Goal: Information Seeking & Learning: Learn about a topic

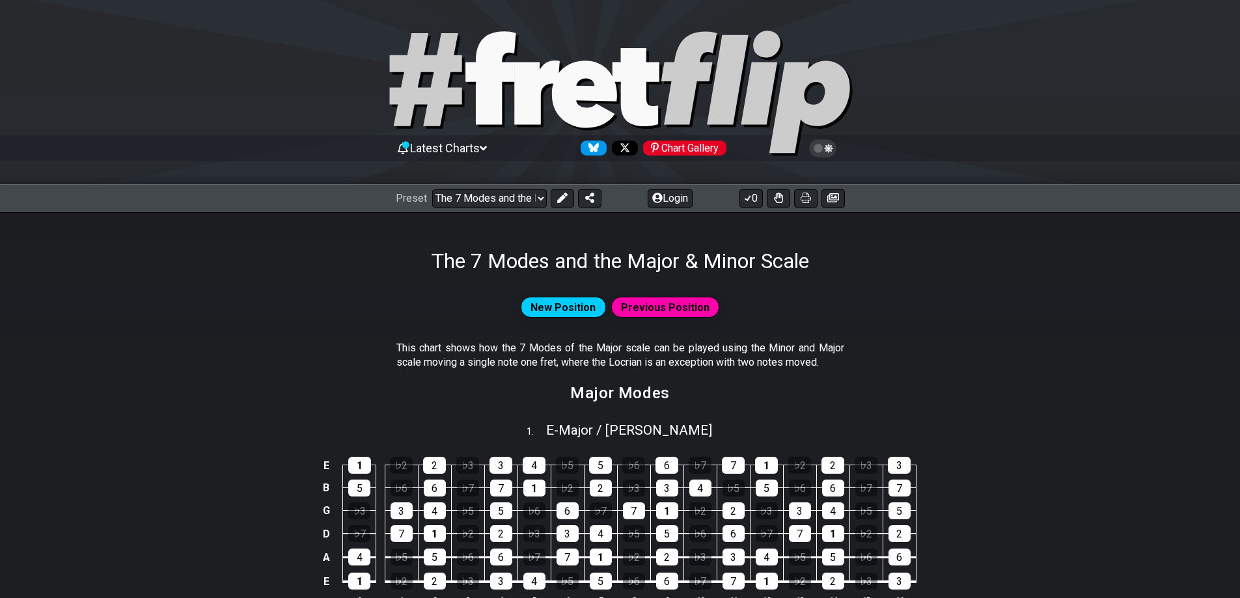
select select "/02VGM8YN"
click at [804, 198] on icon at bounding box center [805, 198] width 10 height 10
click at [499, 194] on select "Welcome to #fretflip! The 7 Modes and the Major & Minor Scale Custom Preset Min…" at bounding box center [489, 198] width 115 height 18
drag, startPoint x: 246, startPoint y: 387, endPoint x: 253, endPoint y: 394, distance: 9.2
click at [246, 387] on section "Major Modes" at bounding box center [620, 398] width 1240 height 34
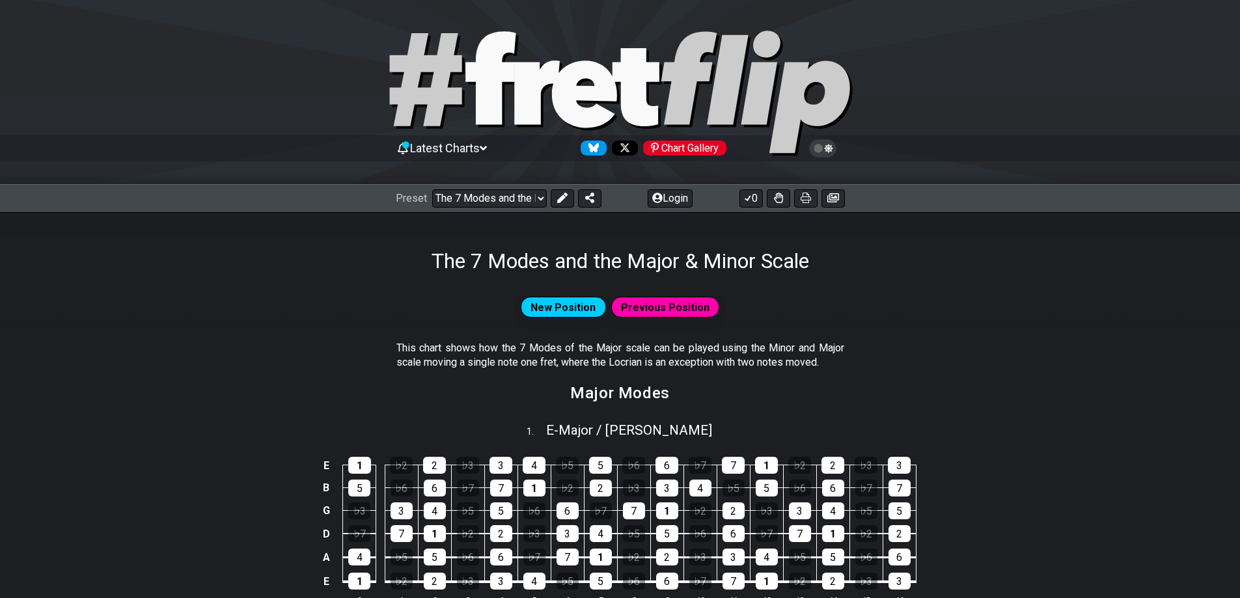
drag, startPoint x: 802, startPoint y: 198, endPoint x: 1024, endPoint y: 508, distance: 381.6
click at [802, 198] on icon at bounding box center [805, 198] width 10 height 10
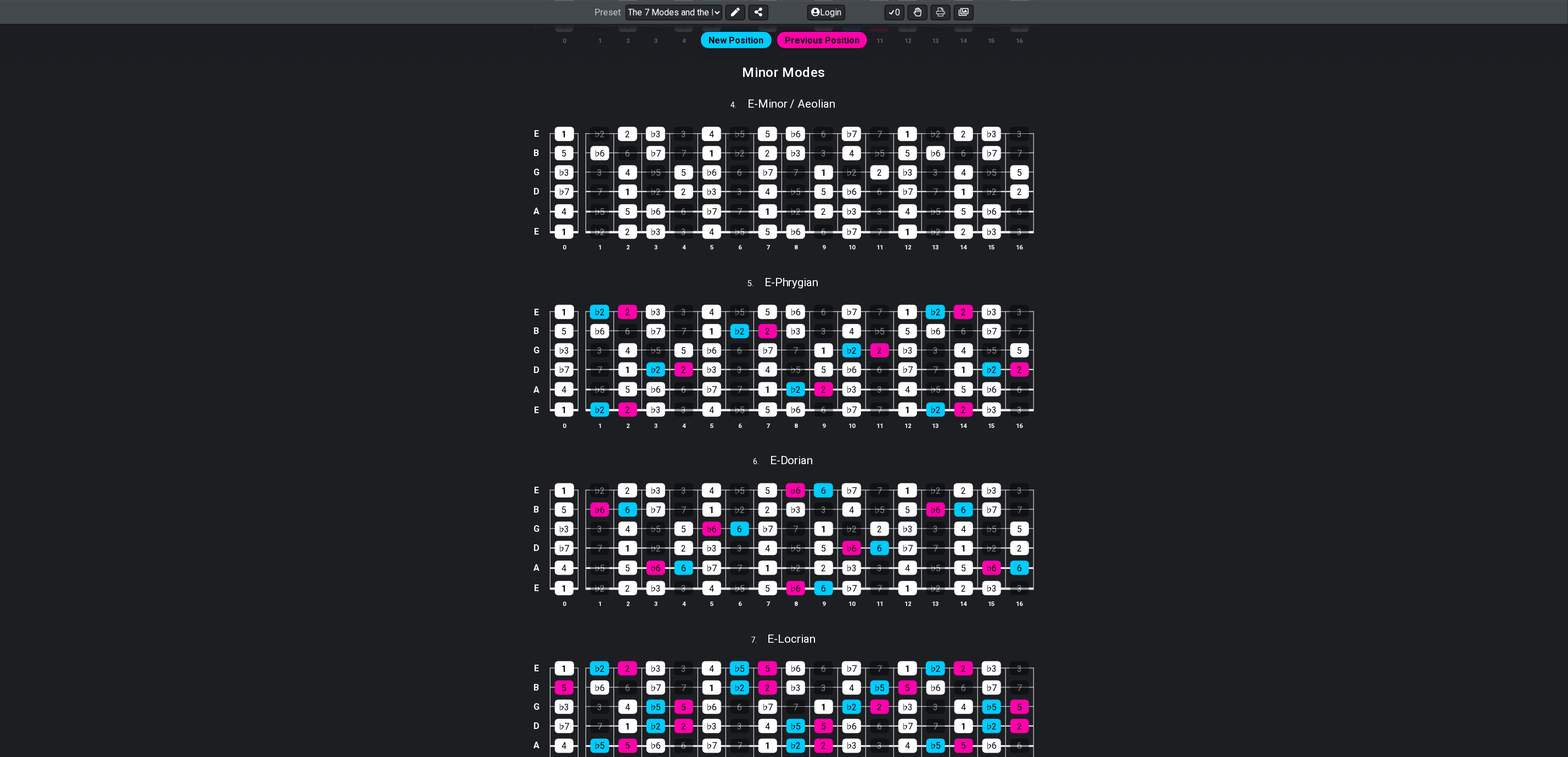
scroll to position [905, 0]
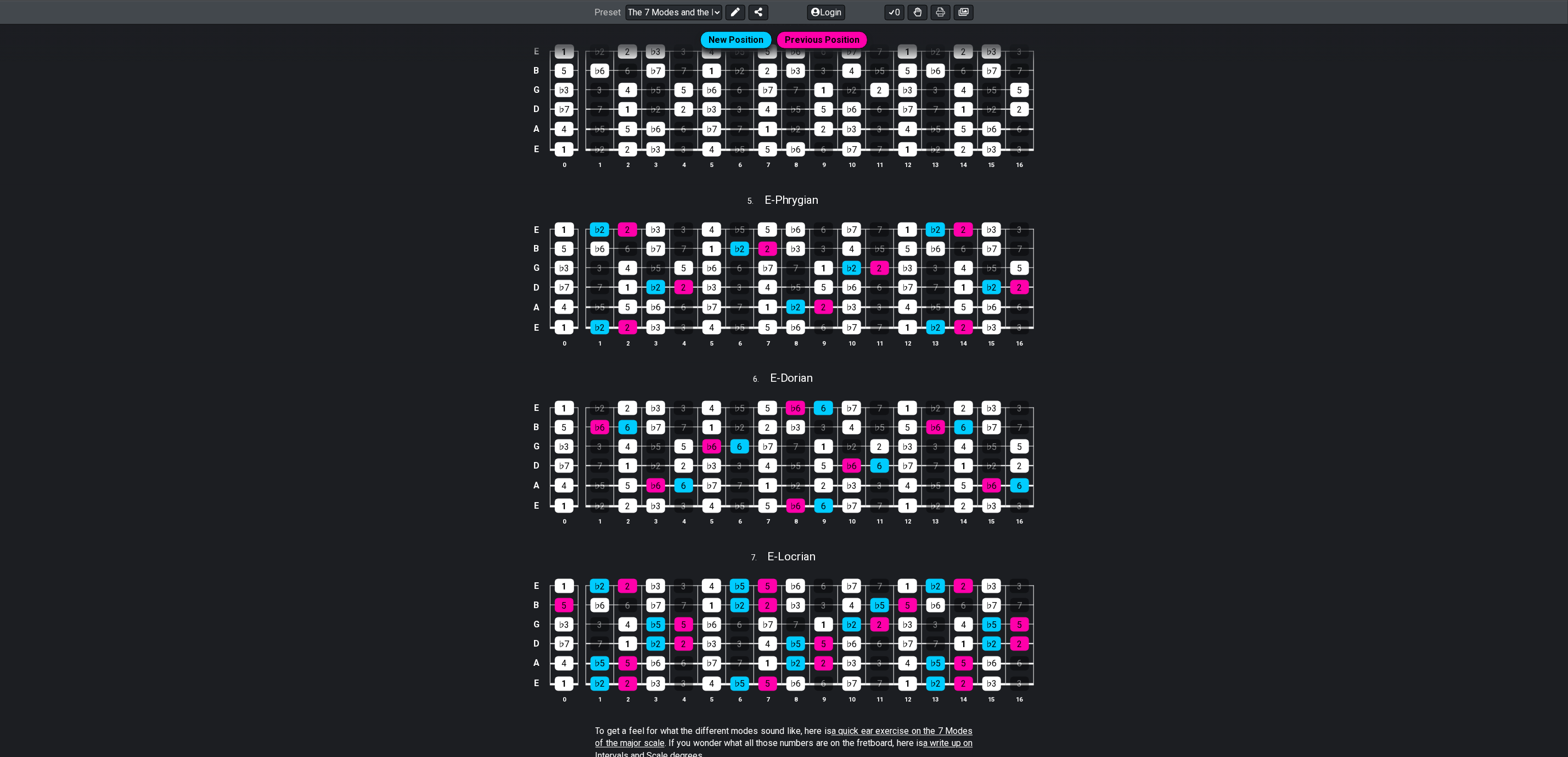
click at [335, 441] on div "E 1 ♭2 2 ♭3 3 4 ♭5 5 ♭6 6 ♭7 7 1 ♭2 2 ♭3 3 B 5 ♭6 6 ♭7 7 1 ♭2 2 ♭3 3 4 ♭5 5 ♭6 …" at bounding box center [784, 463] width 1568 height 154
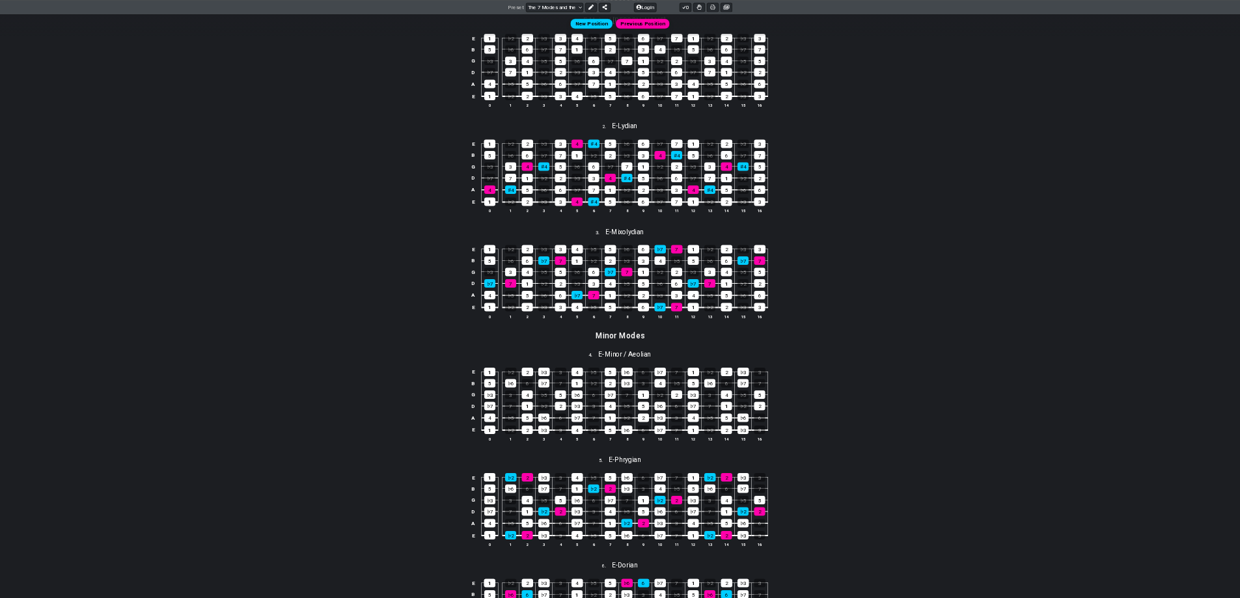
scroll to position [0, 0]
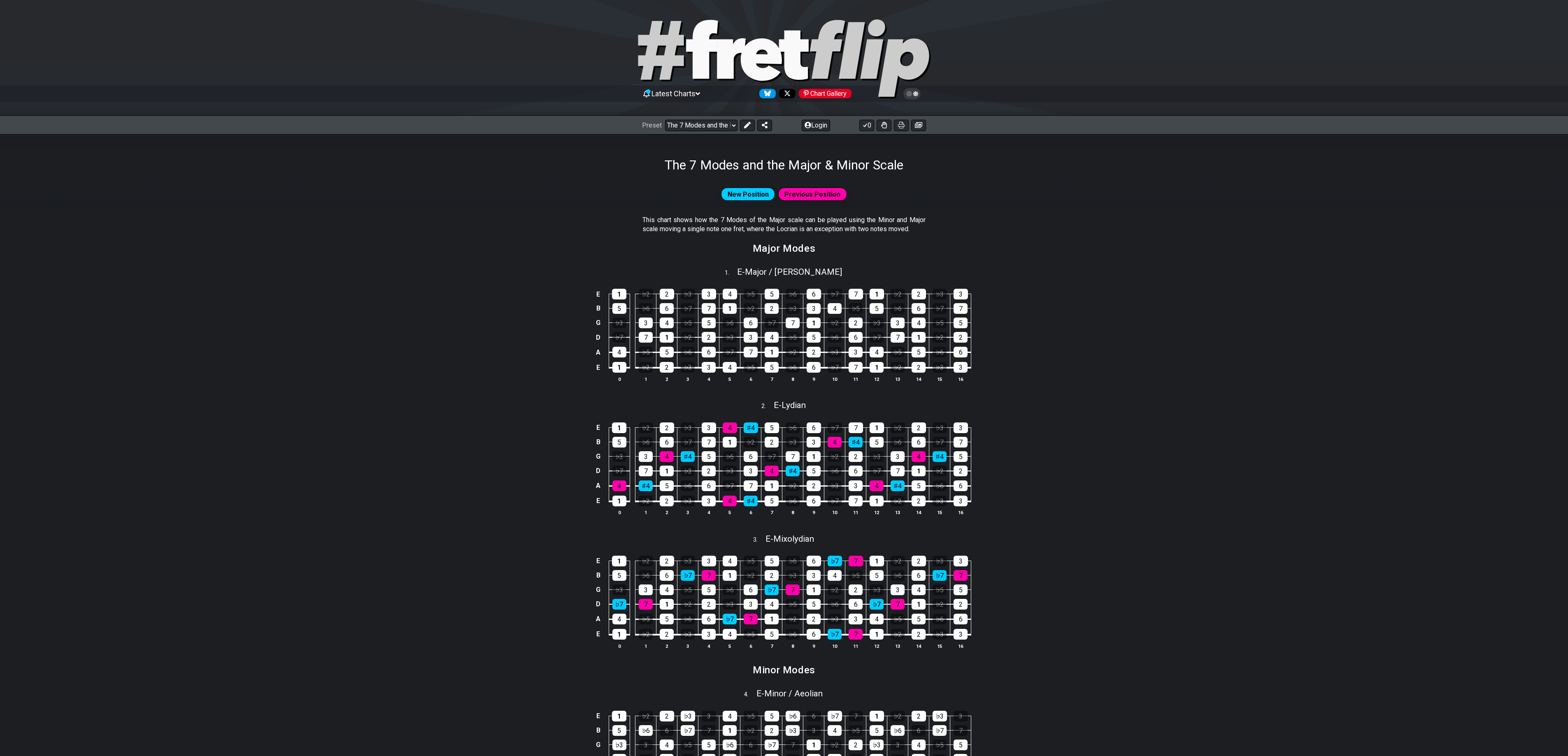
click at [783, 317] on div "E 1 ♭2 2 ♭3 3 4 ♭5 5 ♭6 6 ♭7 7 1 ♭2 2 ♭3 3 B 5 ♭6 6 ♭7 7 1 ♭2 2 ♭3 3 4 ♭5 5 ♭6 …" at bounding box center [784, 336] width 1568 height 116
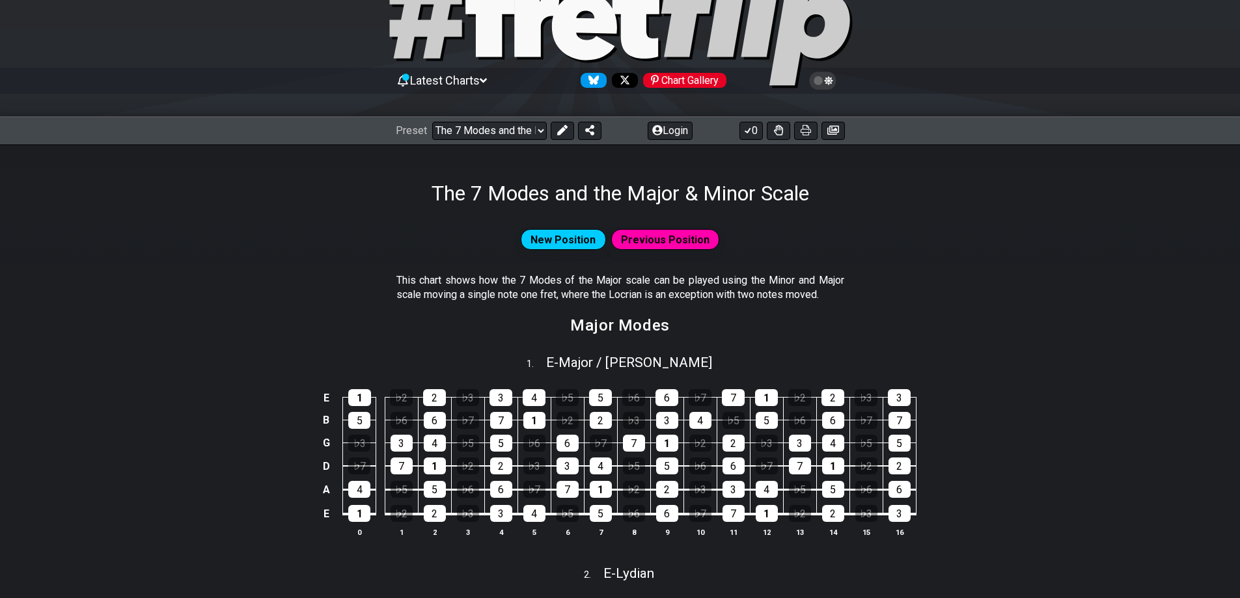
scroll to position [65, 0]
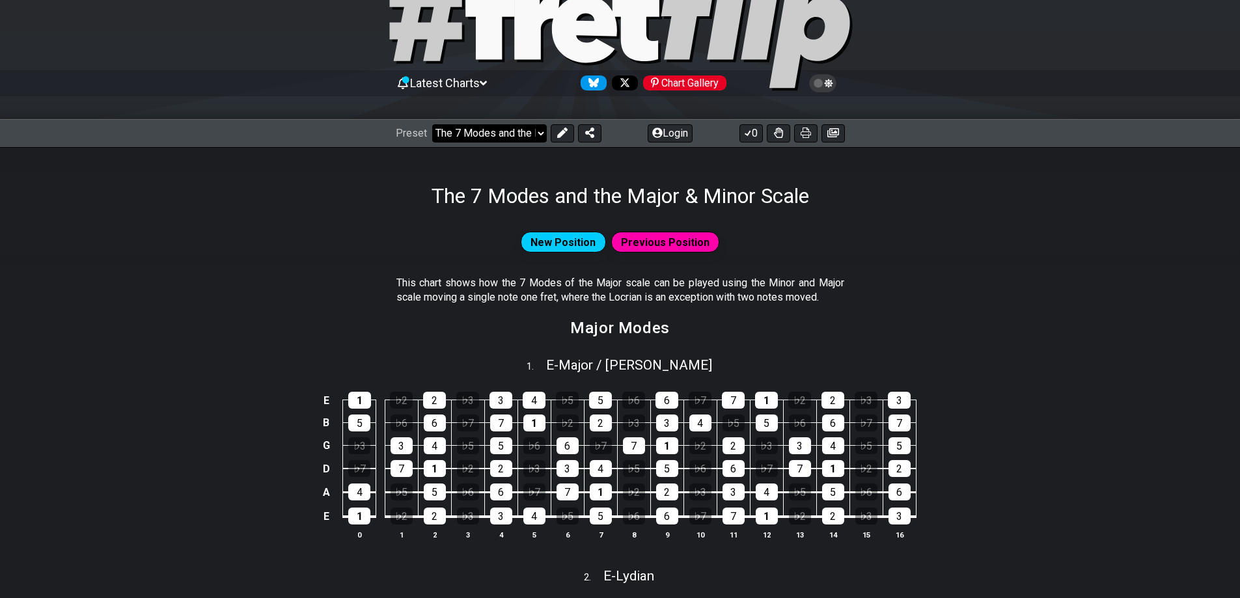
click at [508, 136] on select "Welcome to #fretflip! The 7 Modes and the Major & Minor Scale Custom Preset Min…" at bounding box center [489, 133] width 115 height 18
click at [432, 124] on select "Welcome to #fretflip! The 7 Modes and the Major & Minor Scale Custom Preset Min…" at bounding box center [489, 133] width 115 height 18
select select "/scale-degrees-and-intervals"
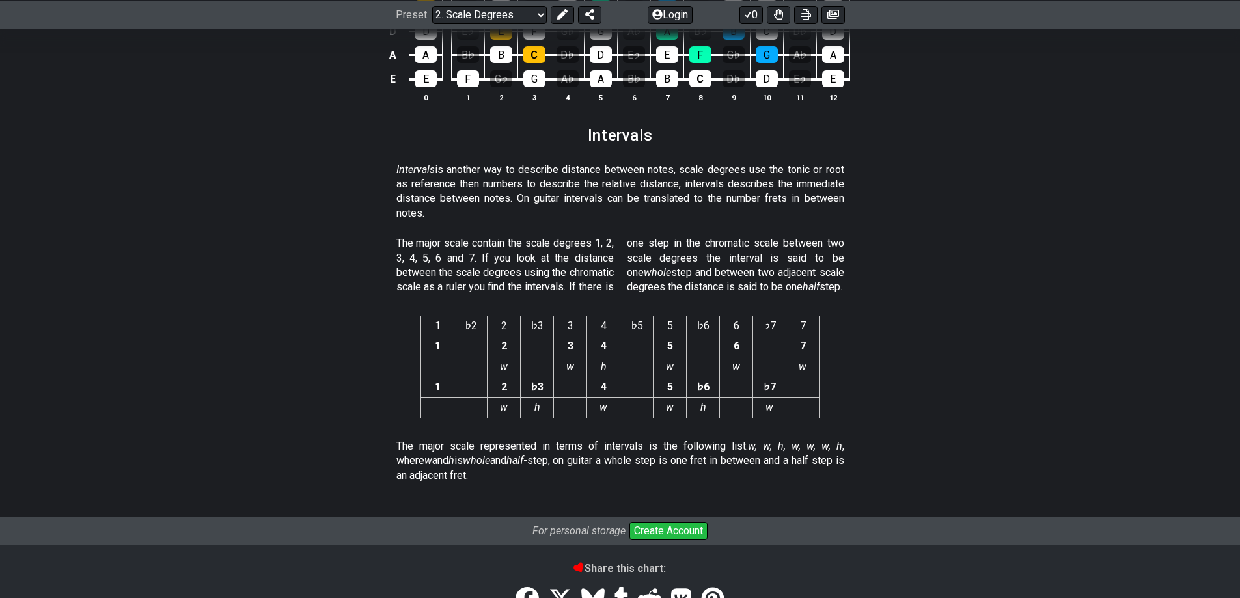
scroll to position [3258, 0]
